Goal: Transaction & Acquisition: Book appointment/travel/reservation

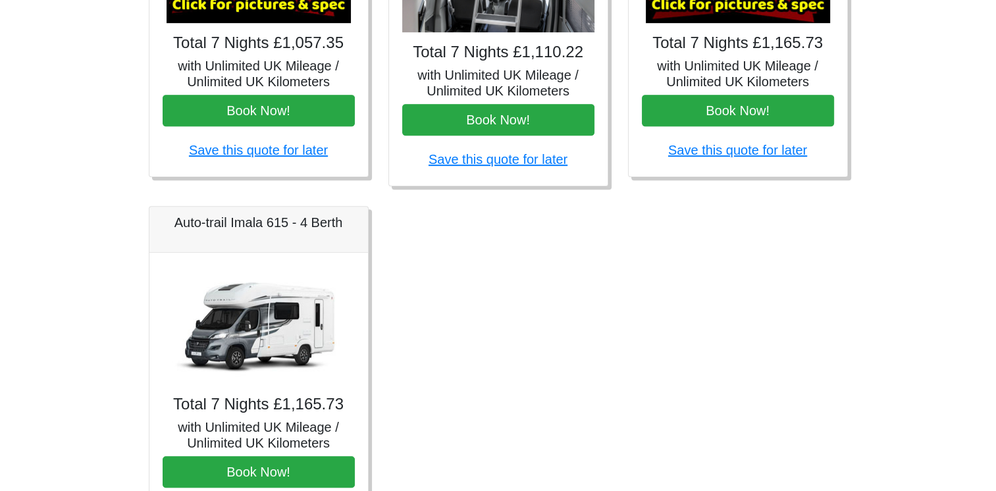
scroll to position [790, 0]
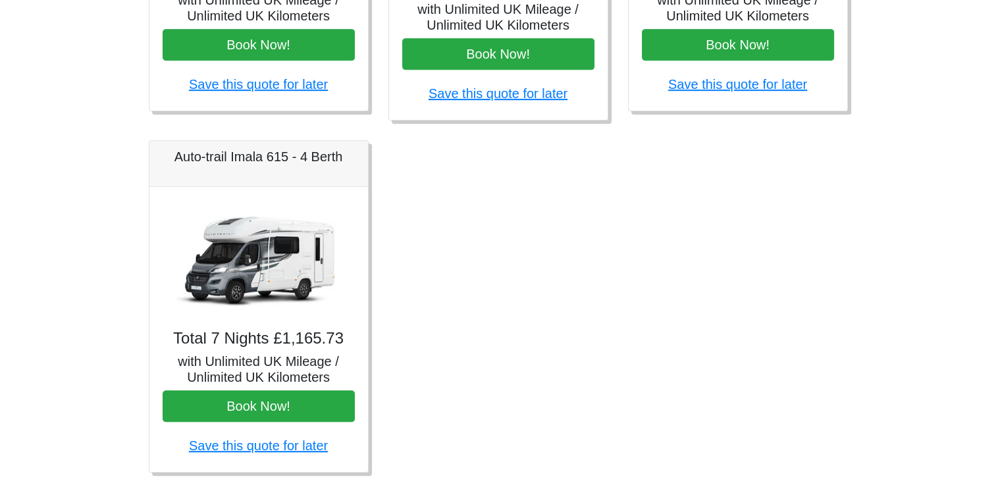
click at [263, 282] on img at bounding box center [258, 259] width 184 height 118
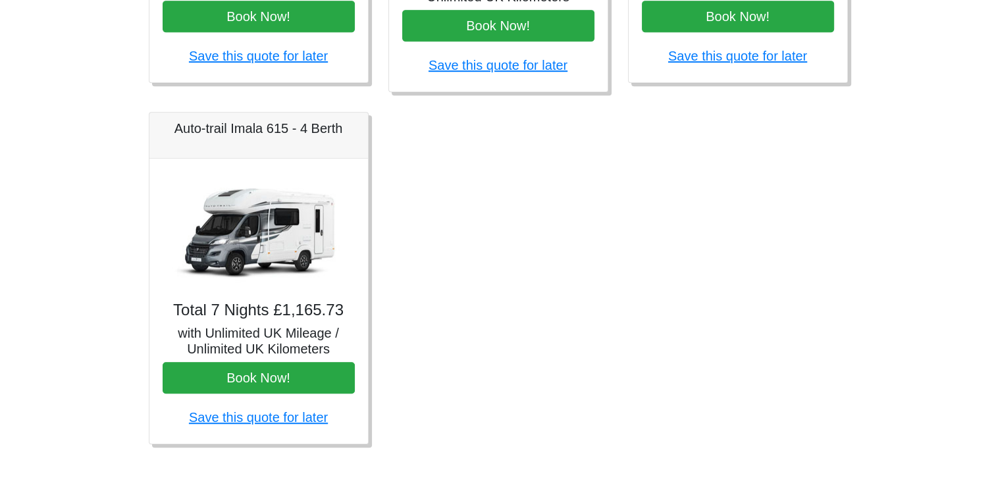
scroll to position [821, 0]
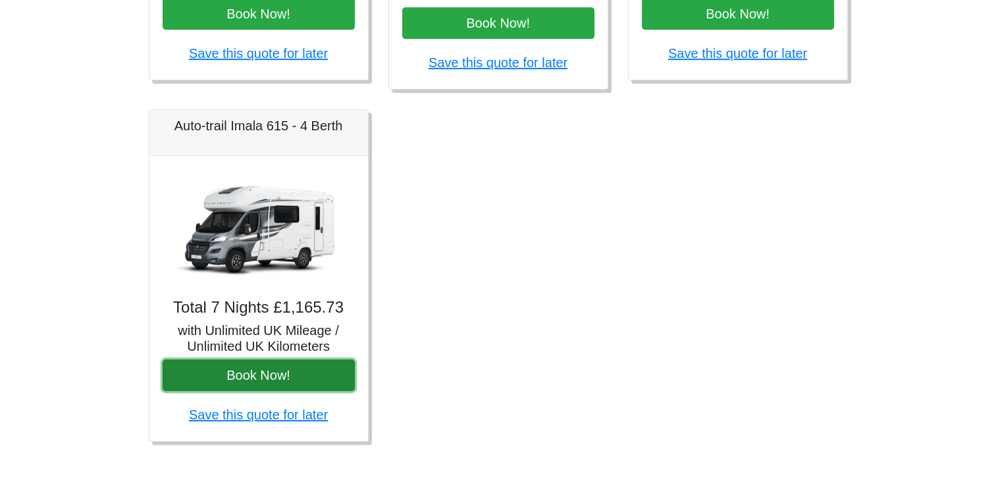
click at [239, 370] on button "Book Now!" at bounding box center [259, 375] width 192 height 32
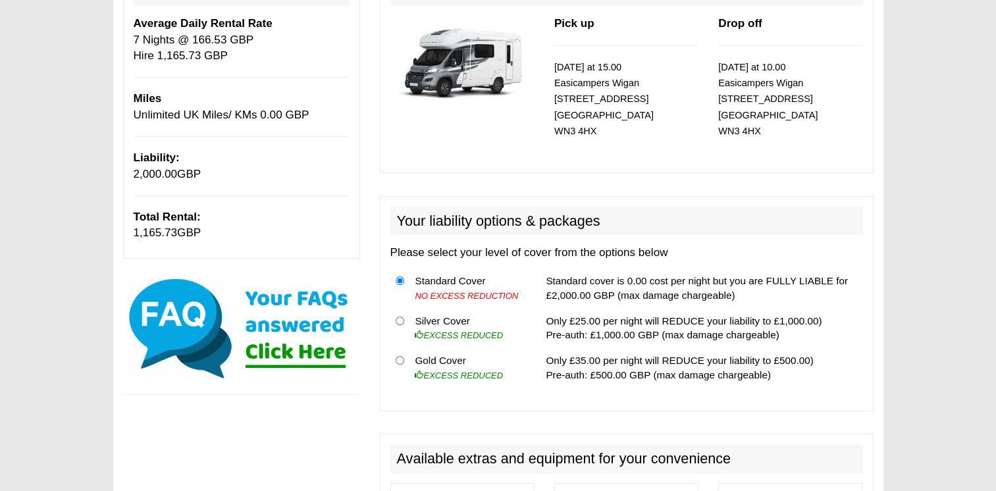
scroll to position [120, 0]
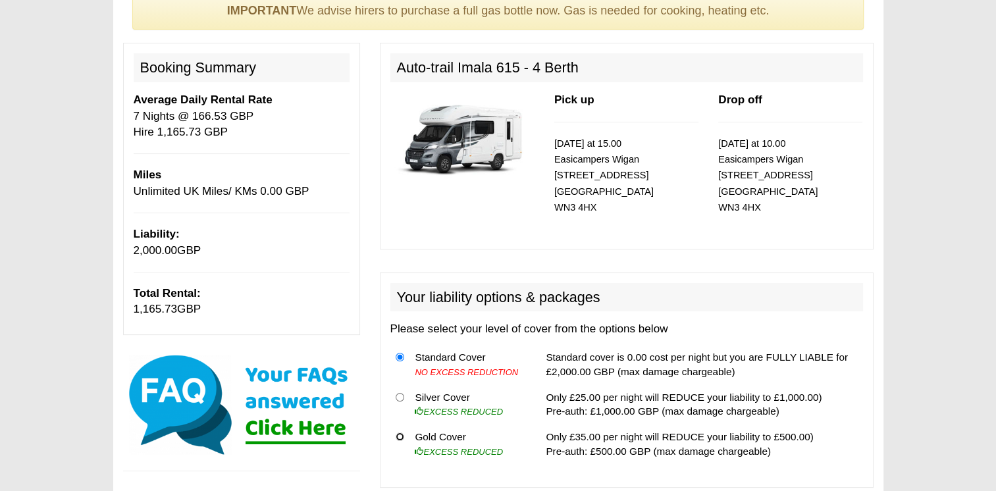
click at [401, 438] on input "radio" at bounding box center [399, 436] width 9 height 9
radio input "true"
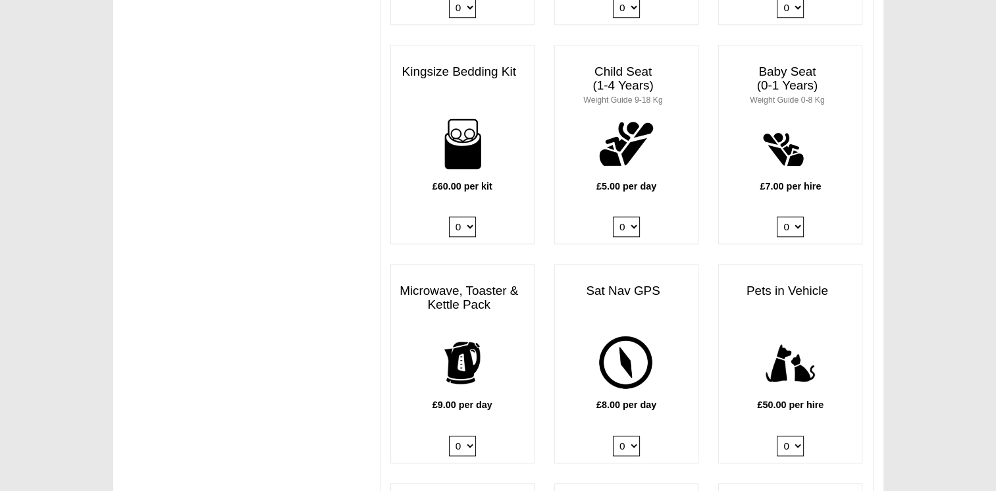
scroll to position [910, 0]
